Goal: Task Accomplishment & Management: Use online tool/utility

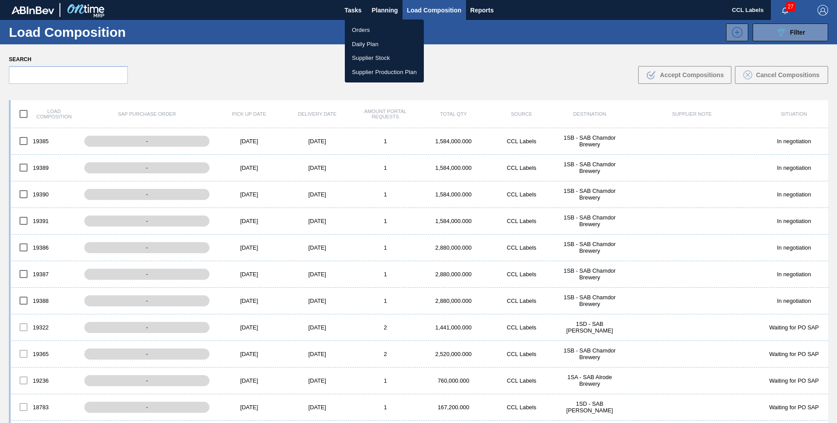
drag, startPoint x: 0, startPoint y: 0, endPoint x: 410, endPoint y: 146, distance: 435.4
click at [358, 30] on li "Orders" at bounding box center [384, 30] width 79 height 14
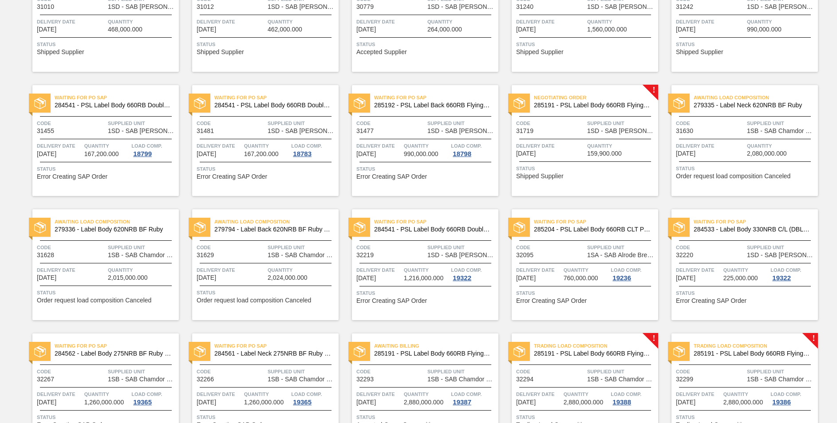
scroll to position [355, 0]
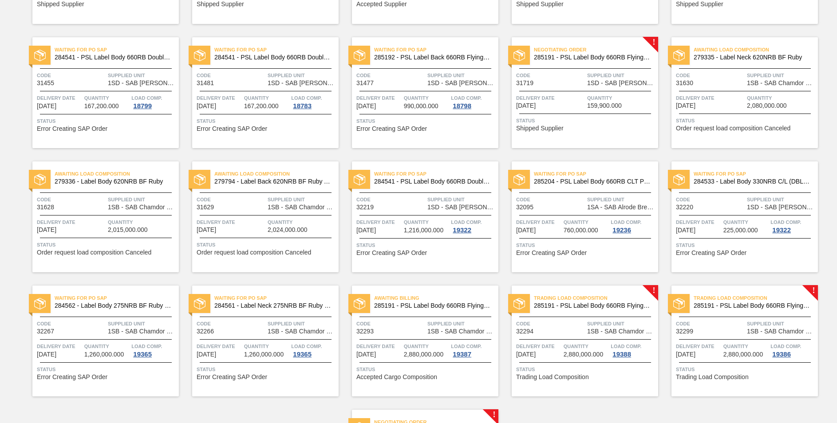
scroll to position [545, 0]
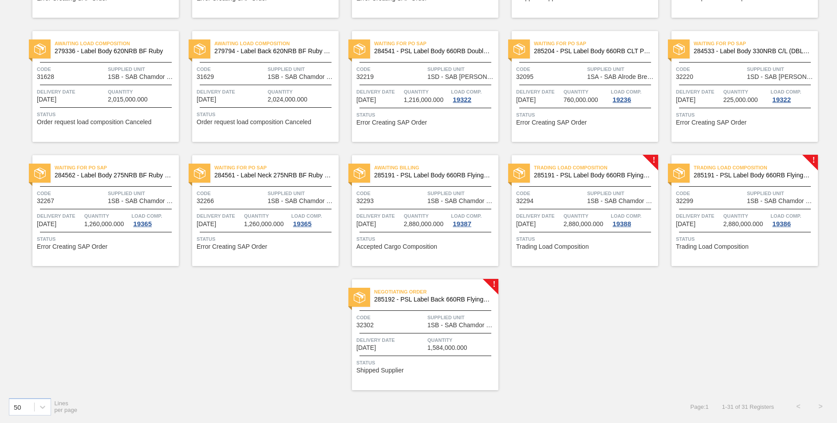
click at [423, 299] on span "285192 - PSL Label Back 660RB FlyingFish Lemon PU" at bounding box center [432, 300] width 117 height 7
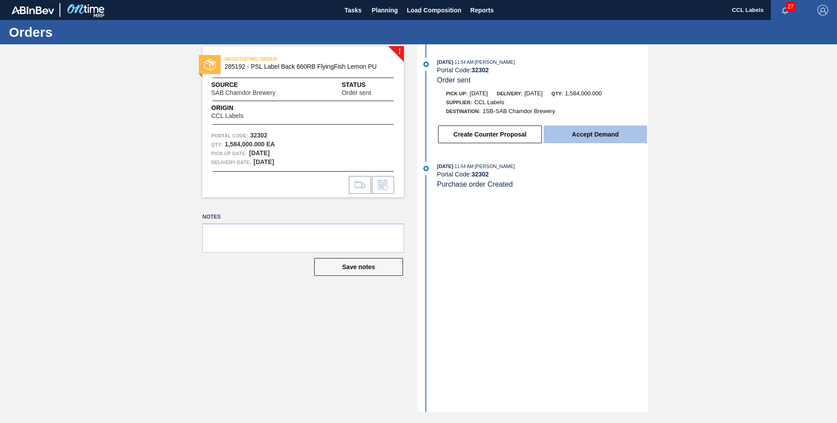
click at [599, 134] on button "Accept Demand" at bounding box center [595, 135] width 103 height 18
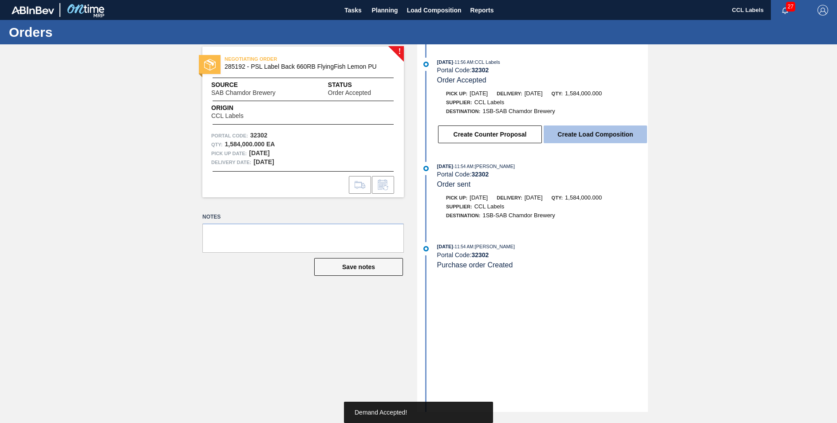
click at [601, 137] on button "Create Load Composition" at bounding box center [595, 135] width 103 height 18
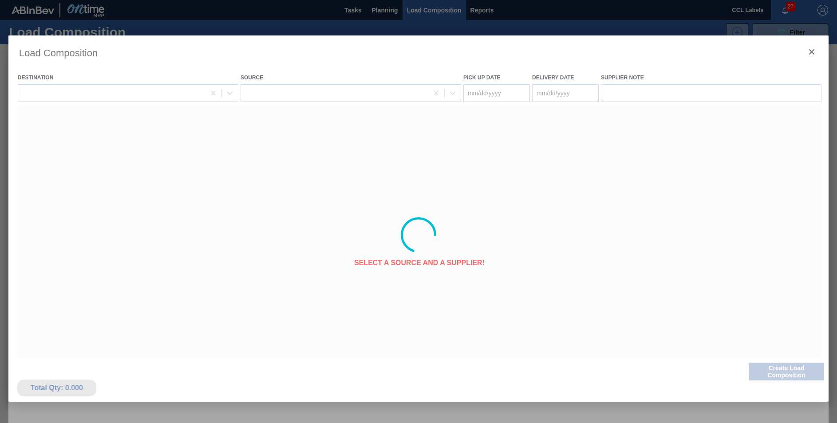
type Date "[DATE]"
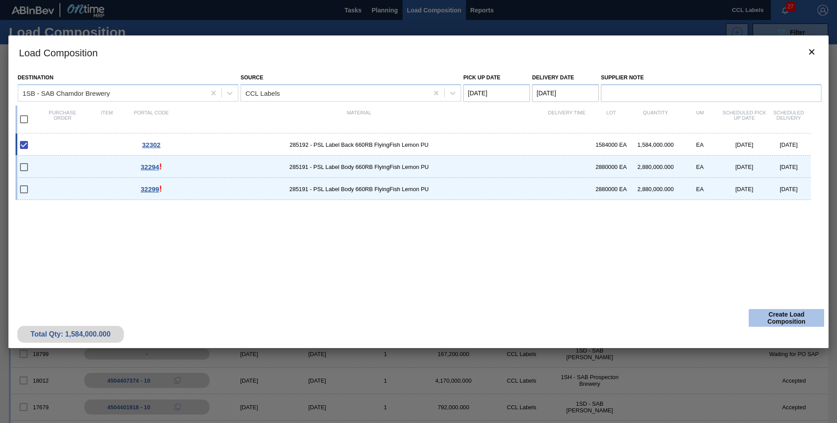
click at [771, 322] on button "Create Load Composition" at bounding box center [786, 318] width 75 height 18
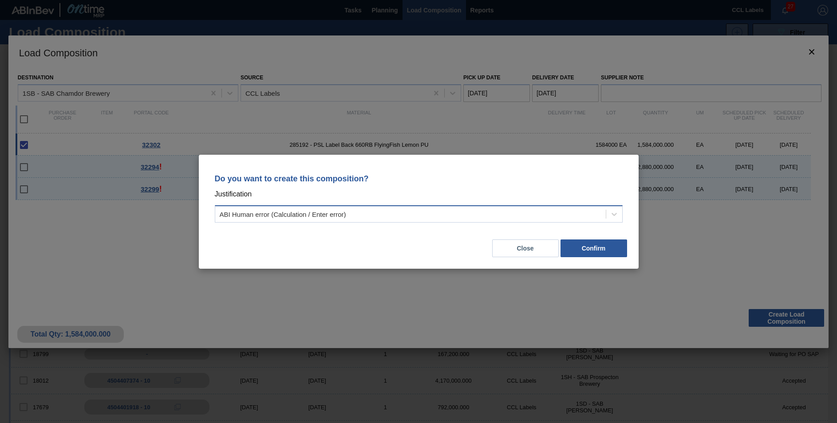
click at [431, 219] on div "ABI Human error (Calculation / Enter error)" at bounding box center [410, 214] width 391 height 13
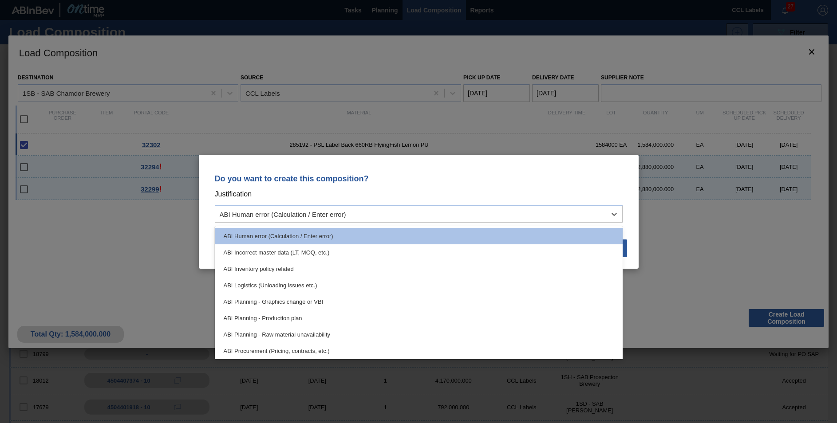
drag, startPoint x: 297, startPoint y: 313, endPoint x: 542, endPoint y: 320, distance: 245.1
click at [298, 313] on div "ABI Planning - Production plan" at bounding box center [419, 318] width 408 height 16
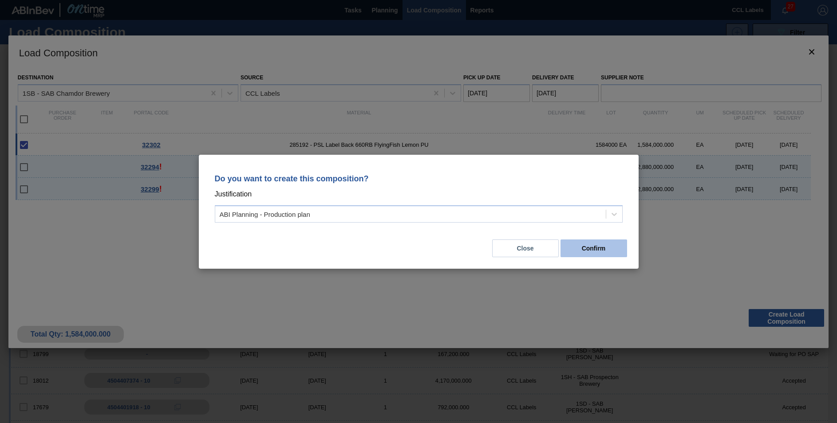
click at [596, 255] on button "Confirm" at bounding box center [594, 249] width 67 height 18
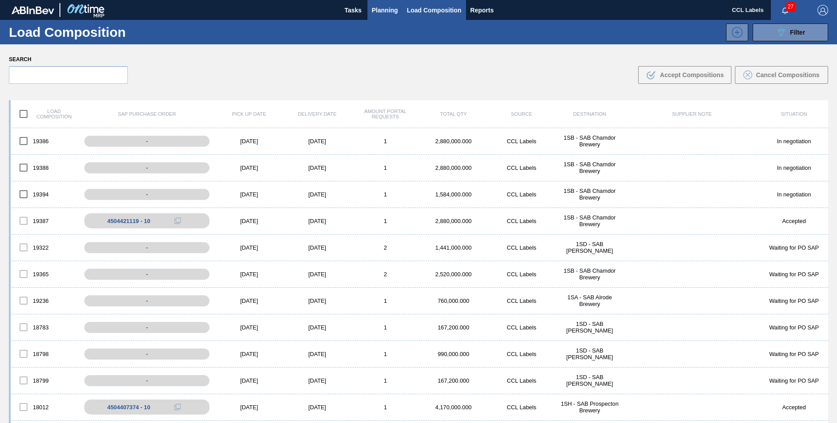
click at [378, 13] on span "Planning" at bounding box center [385, 10] width 26 height 11
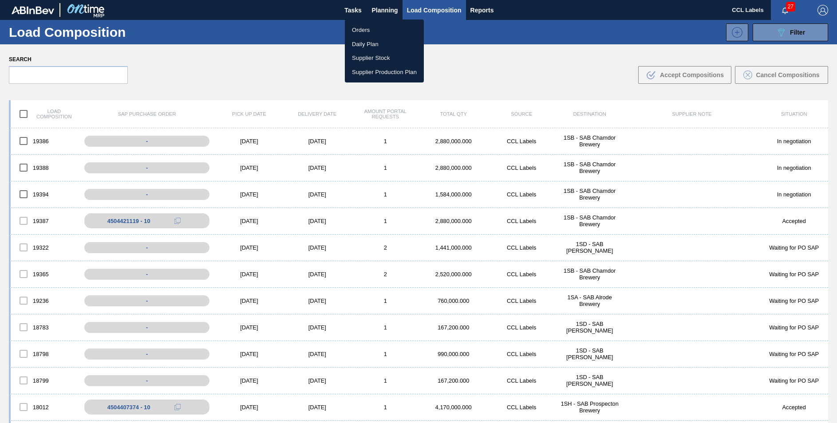
click at [355, 30] on li "Orders" at bounding box center [384, 30] width 79 height 14
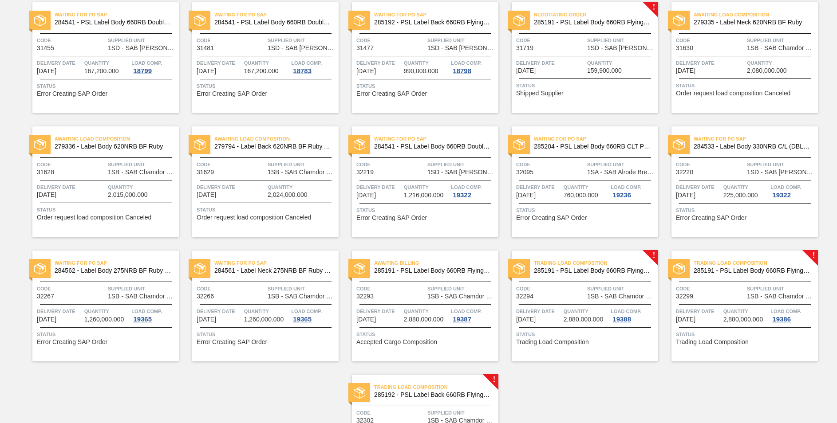
scroll to position [545, 0]
